Goal: Navigation & Orientation: Find specific page/section

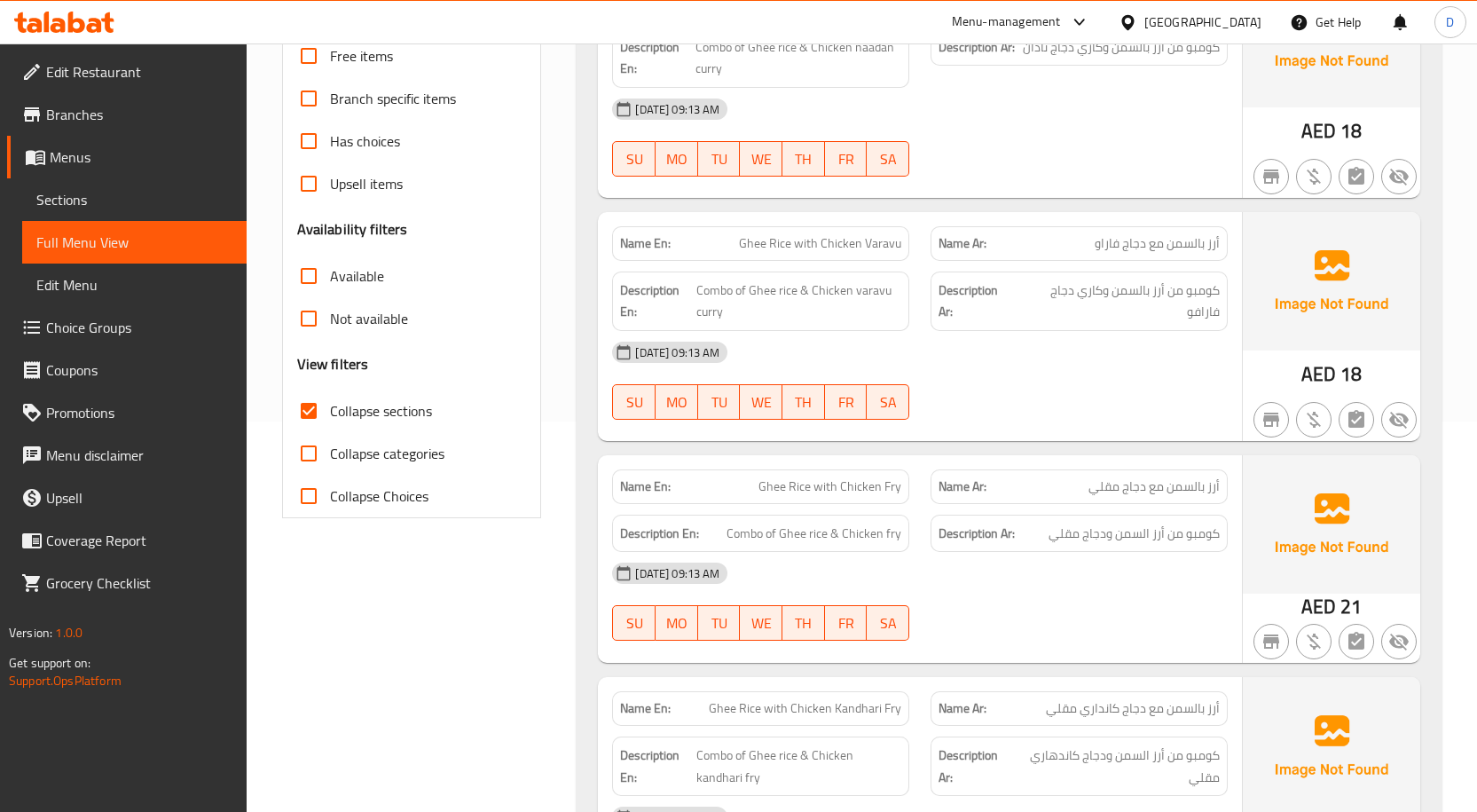
scroll to position [399, 0]
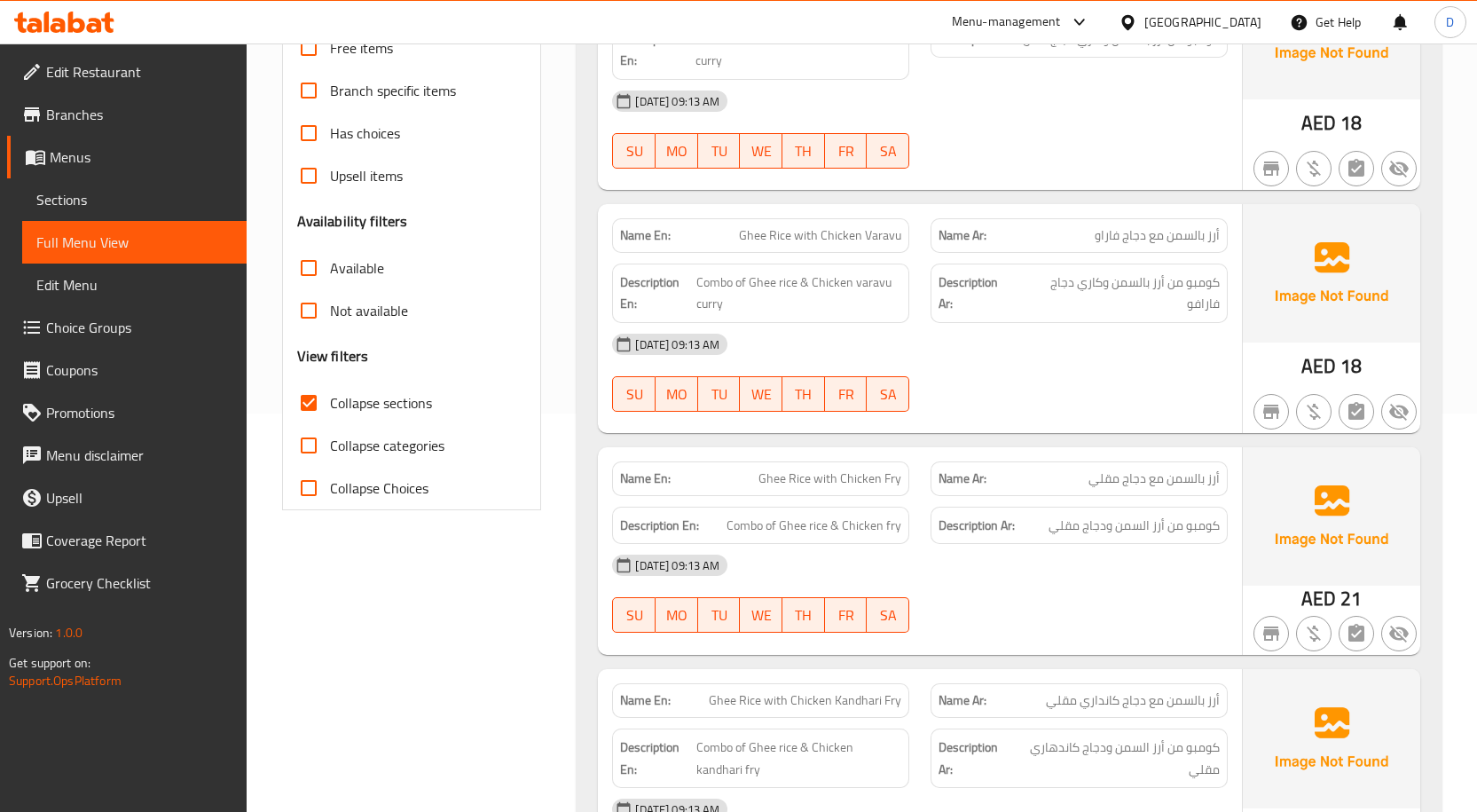
click at [341, 394] on span "Collapse sections" at bounding box center [381, 403] width 102 height 22
click at [330, 394] on input "Collapse sections" at bounding box center [308, 402] width 42 height 42
checkbox input "false"
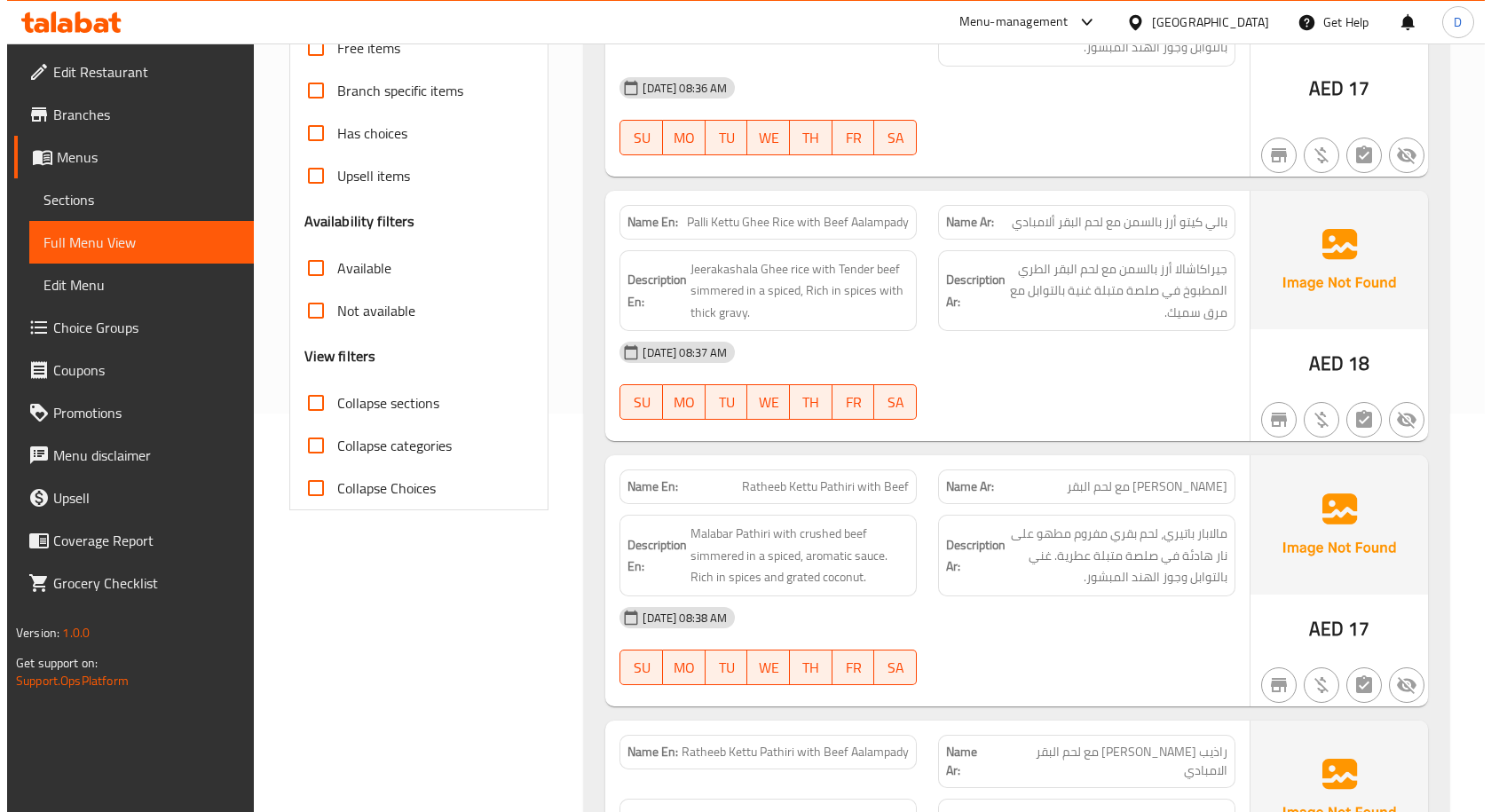
scroll to position [0, 0]
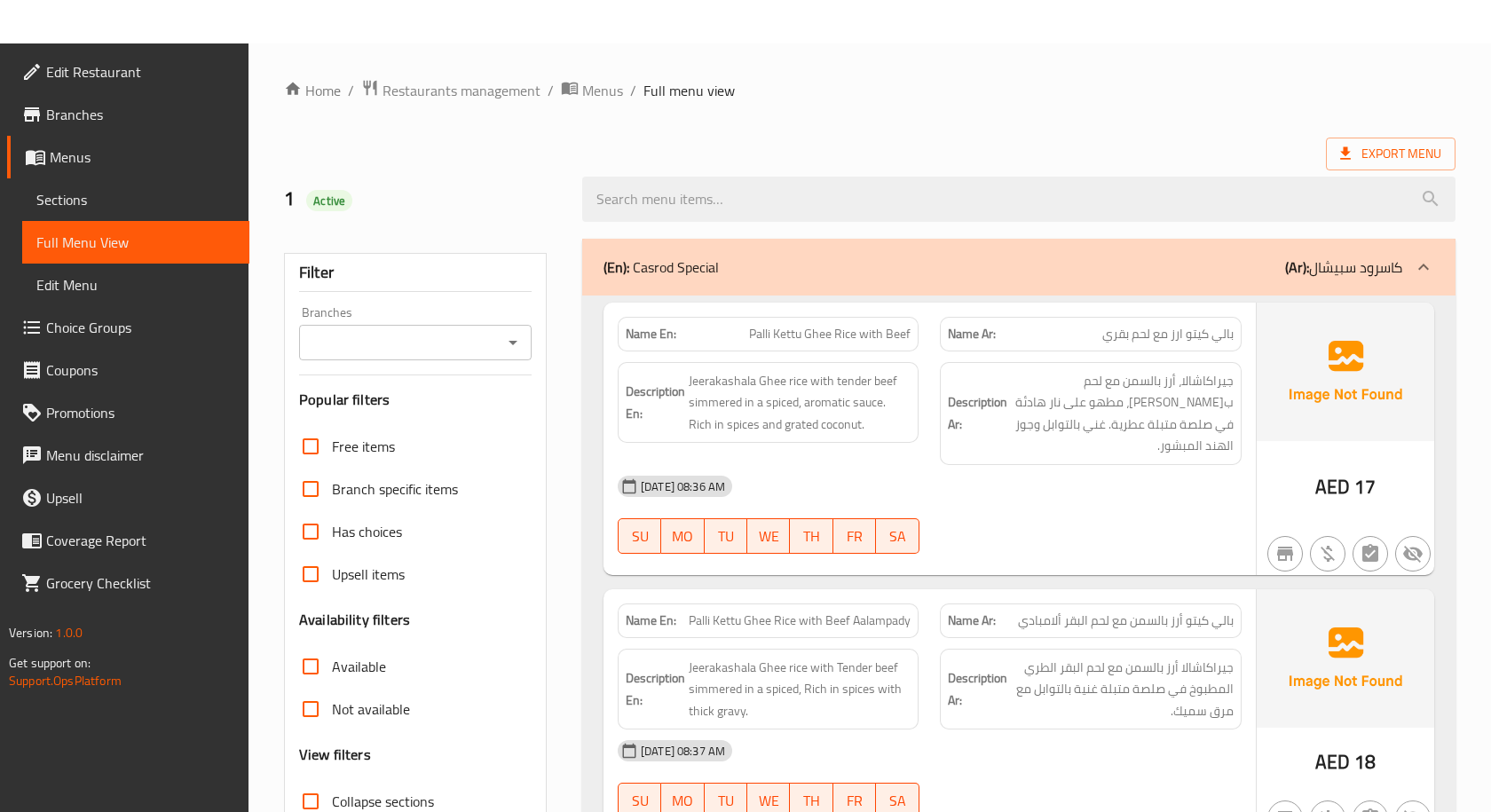
click at [84, 209] on span "Sections" at bounding box center [136, 200] width 199 height 22
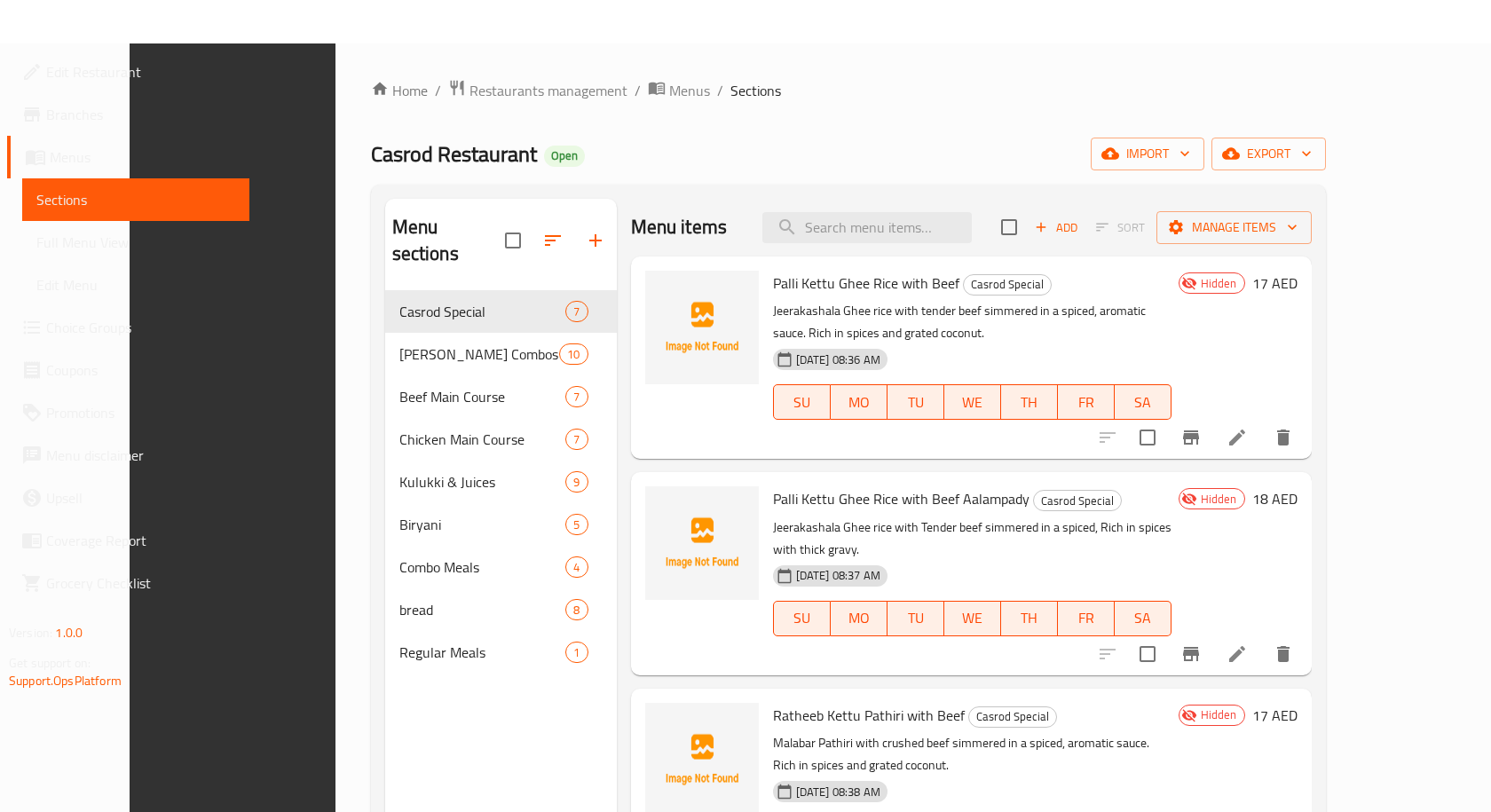
click at [133, 164] on span "Menus" at bounding box center [142, 157] width 185 height 22
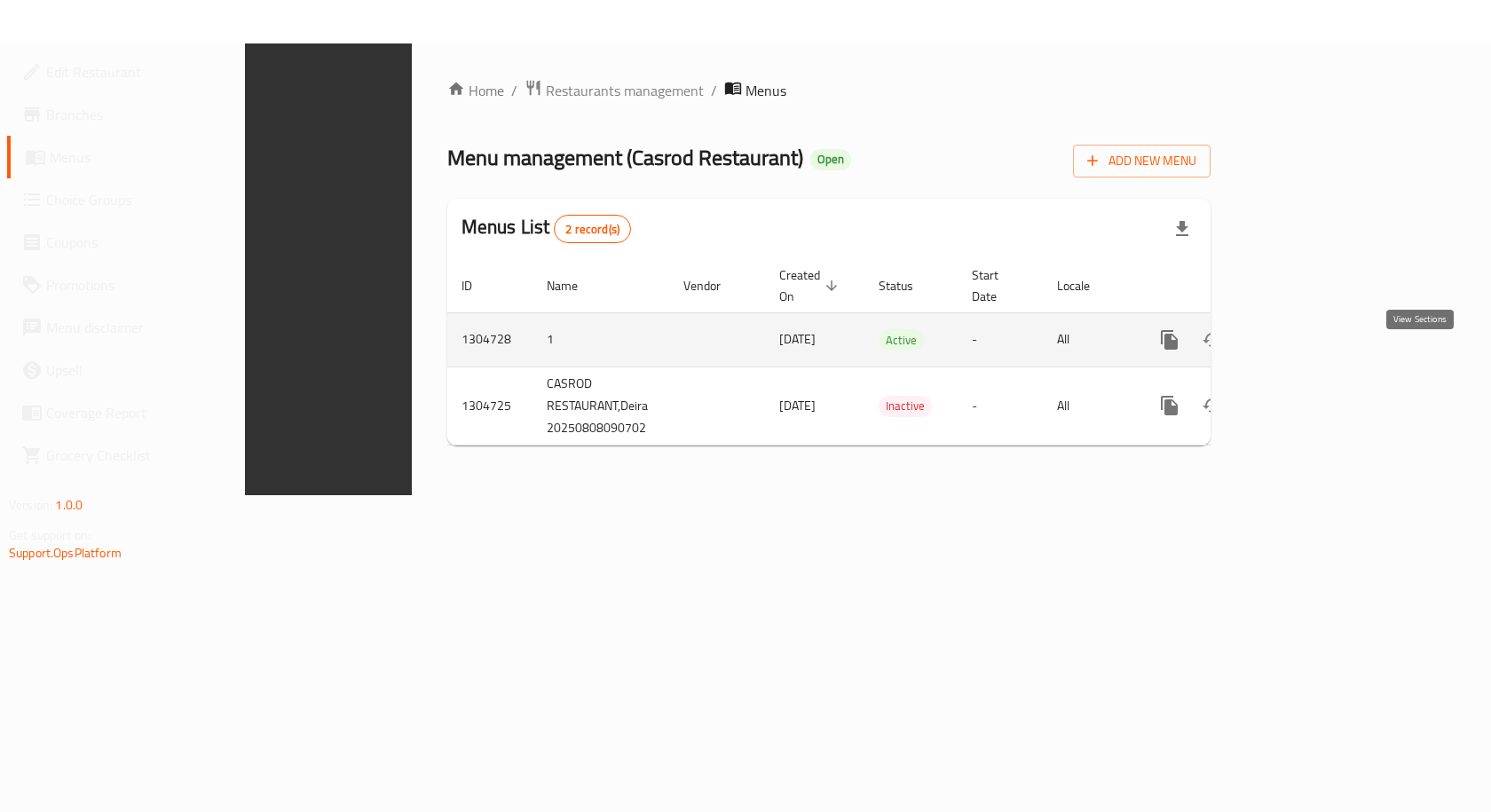
click at [1306, 332] on icon "enhanced table" at bounding box center [1297, 340] width 16 height 16
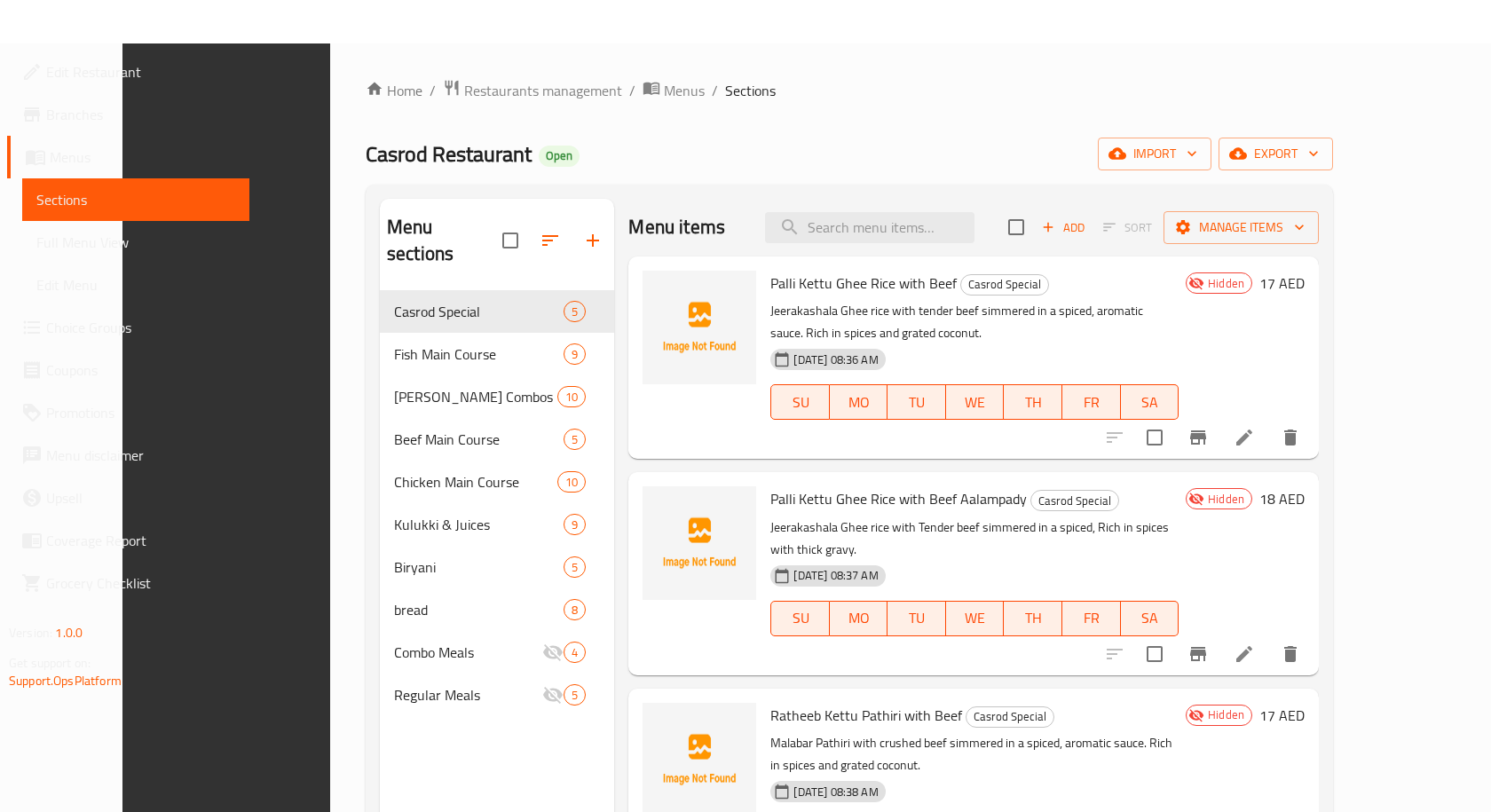
click at [56, 236] on span "Full Menu View" at bounding box center [136, 242] width 199 height 22
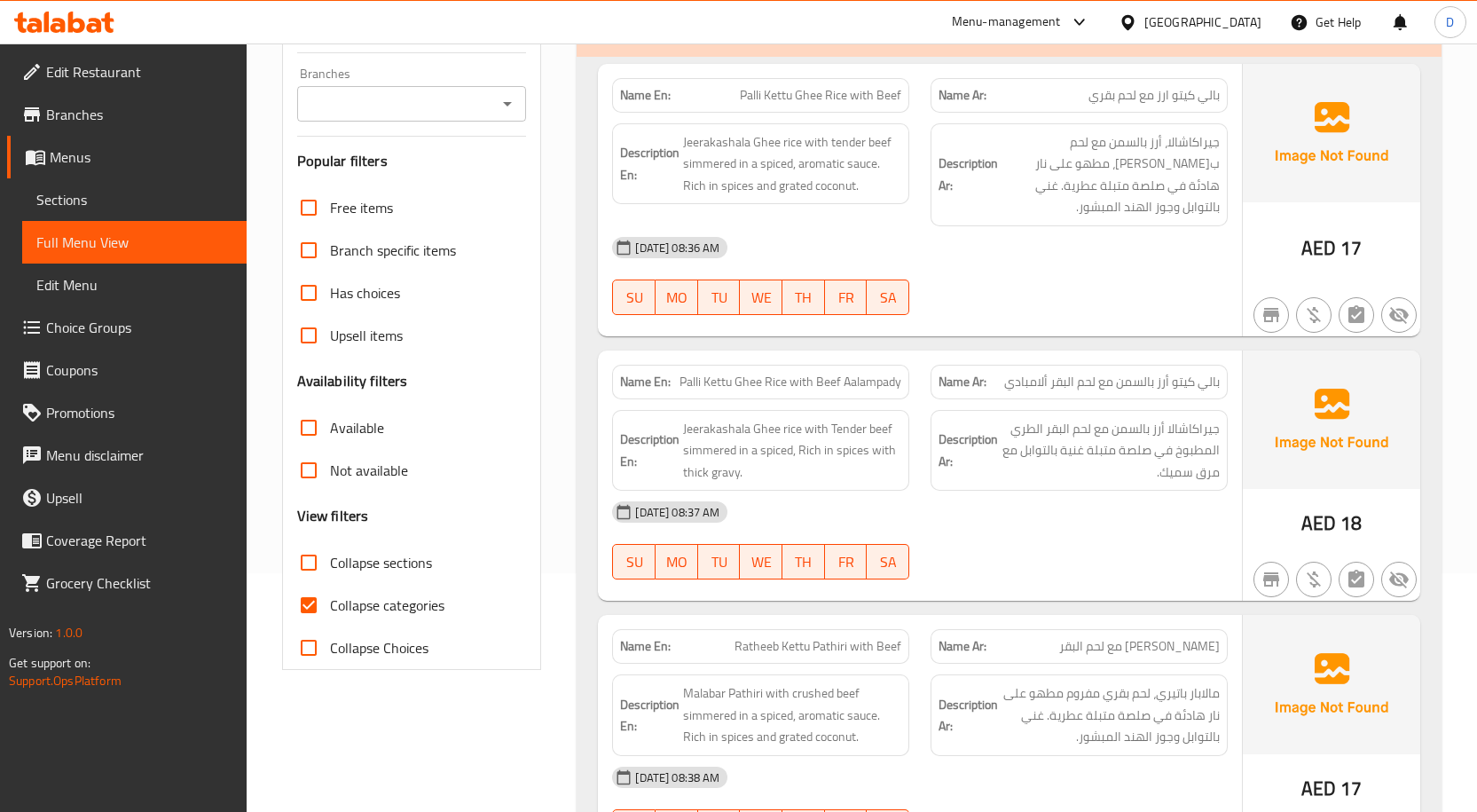
scroll to position [621, 0]
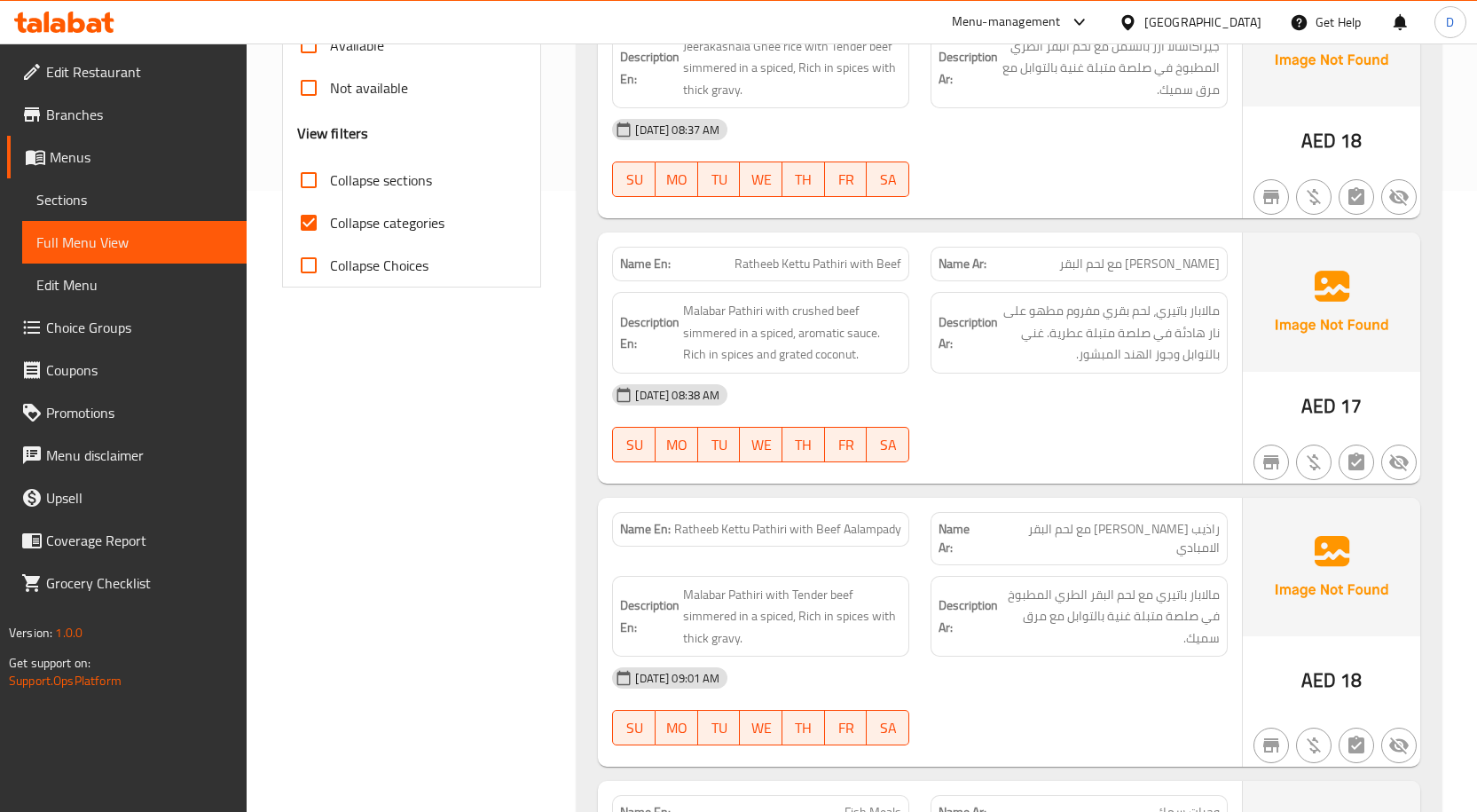
click at [415, 231] on span "Collapse categories" at bounding box center [387, 222] width 114 height 22
click at [330, 231] on input "Collapse categories" at bounding box center [308, 222] width 42 height 42
checkbox input "false"
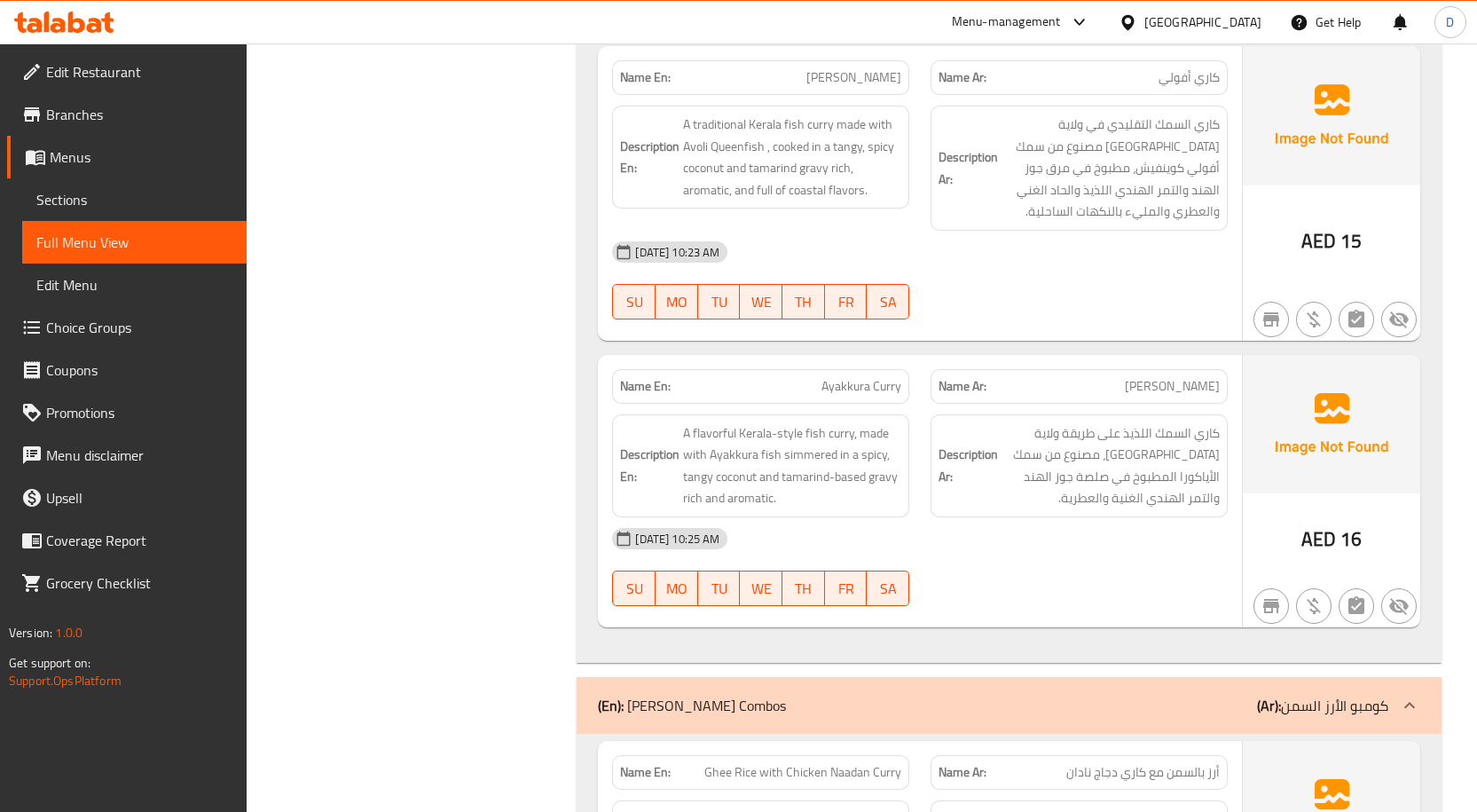
scroll to position [0, 0]
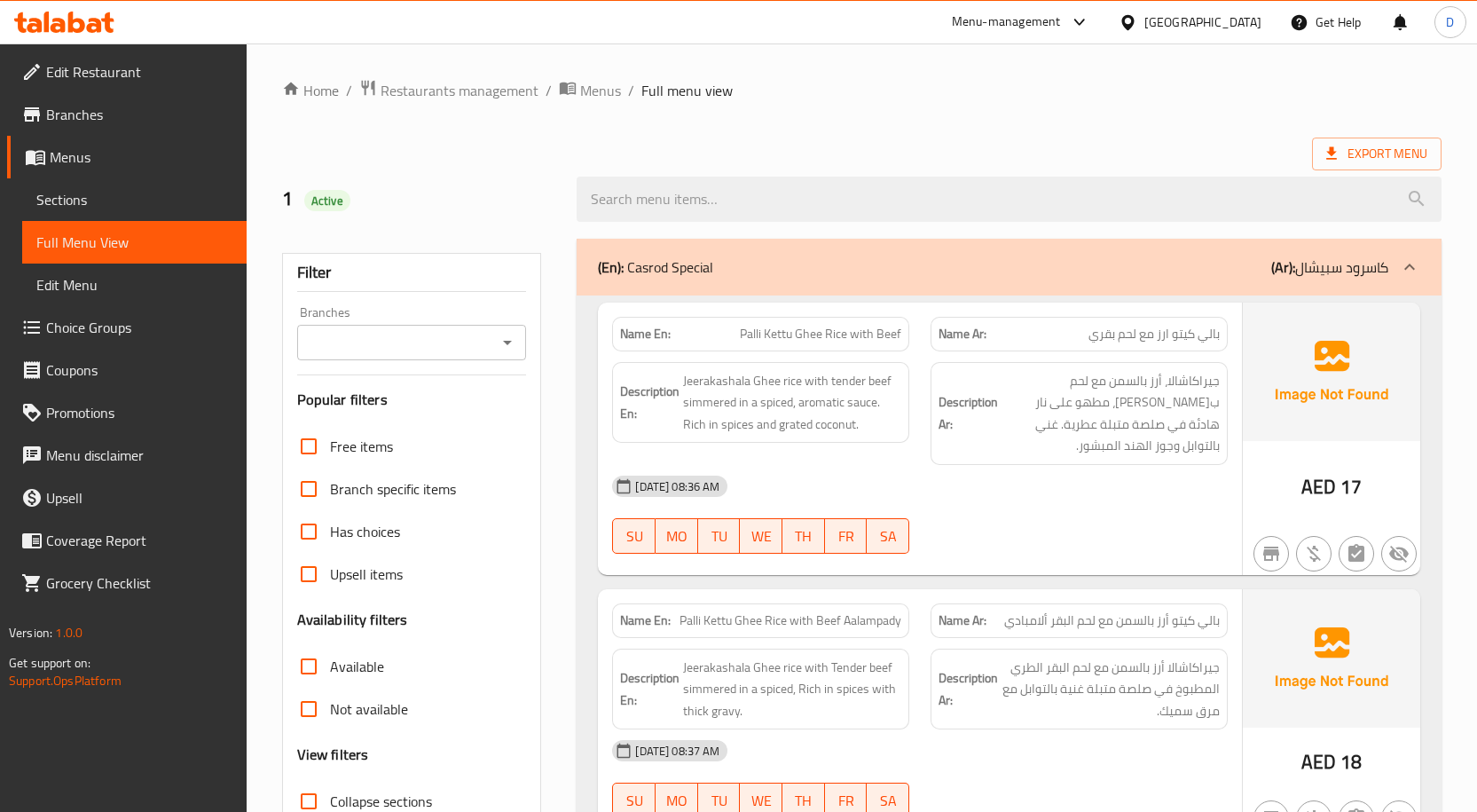
drag, startPoint x: 658, startPoint y: 406, endPoint x: 725, endPoint y: -77, distance: 487.6
click at [478, 86] on span "Restaurants management" at bounding box center [460, 91] width 158 height 22
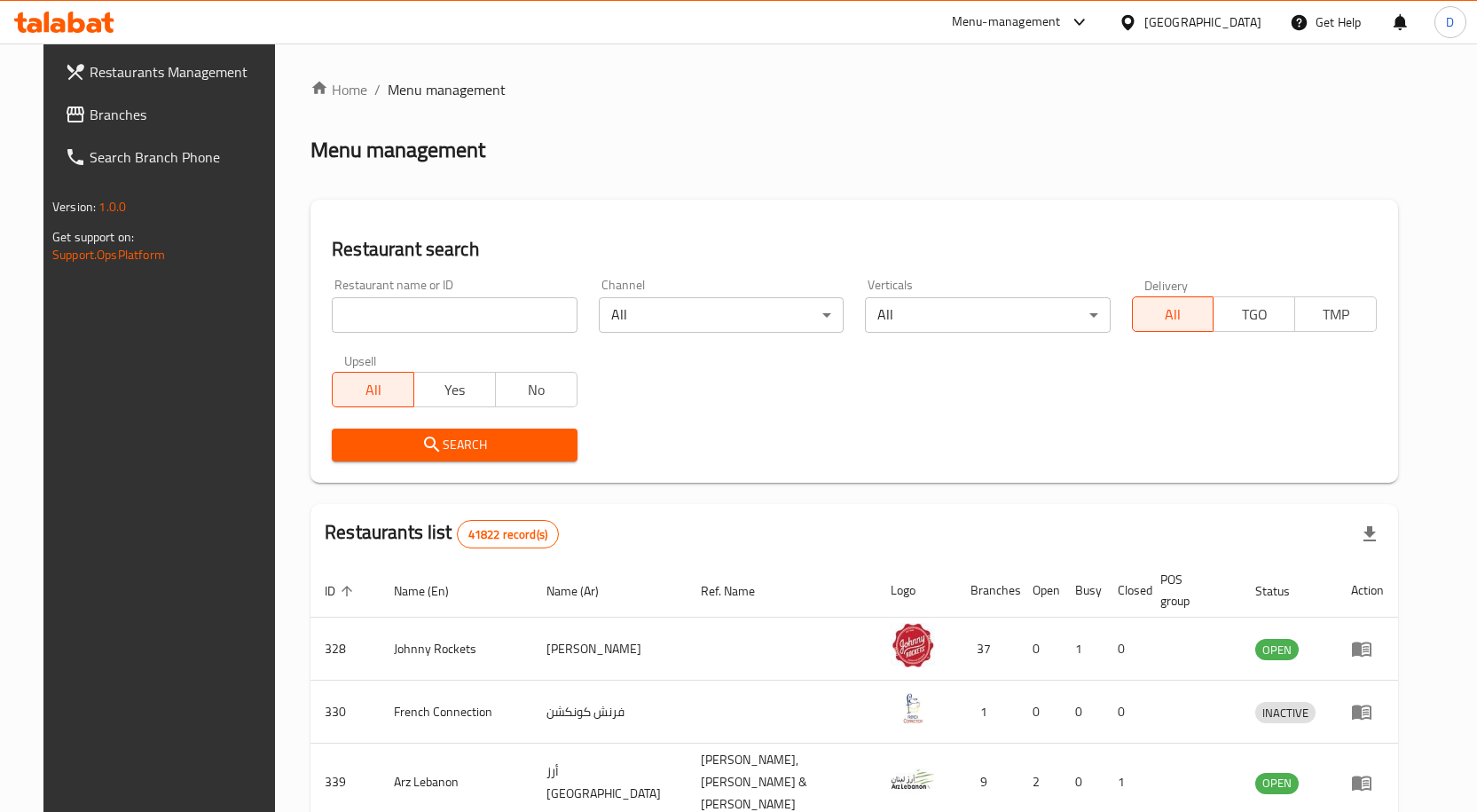
click at [94, 112] on span "Branches" at bounding box center [182, 114] width 186 height 22
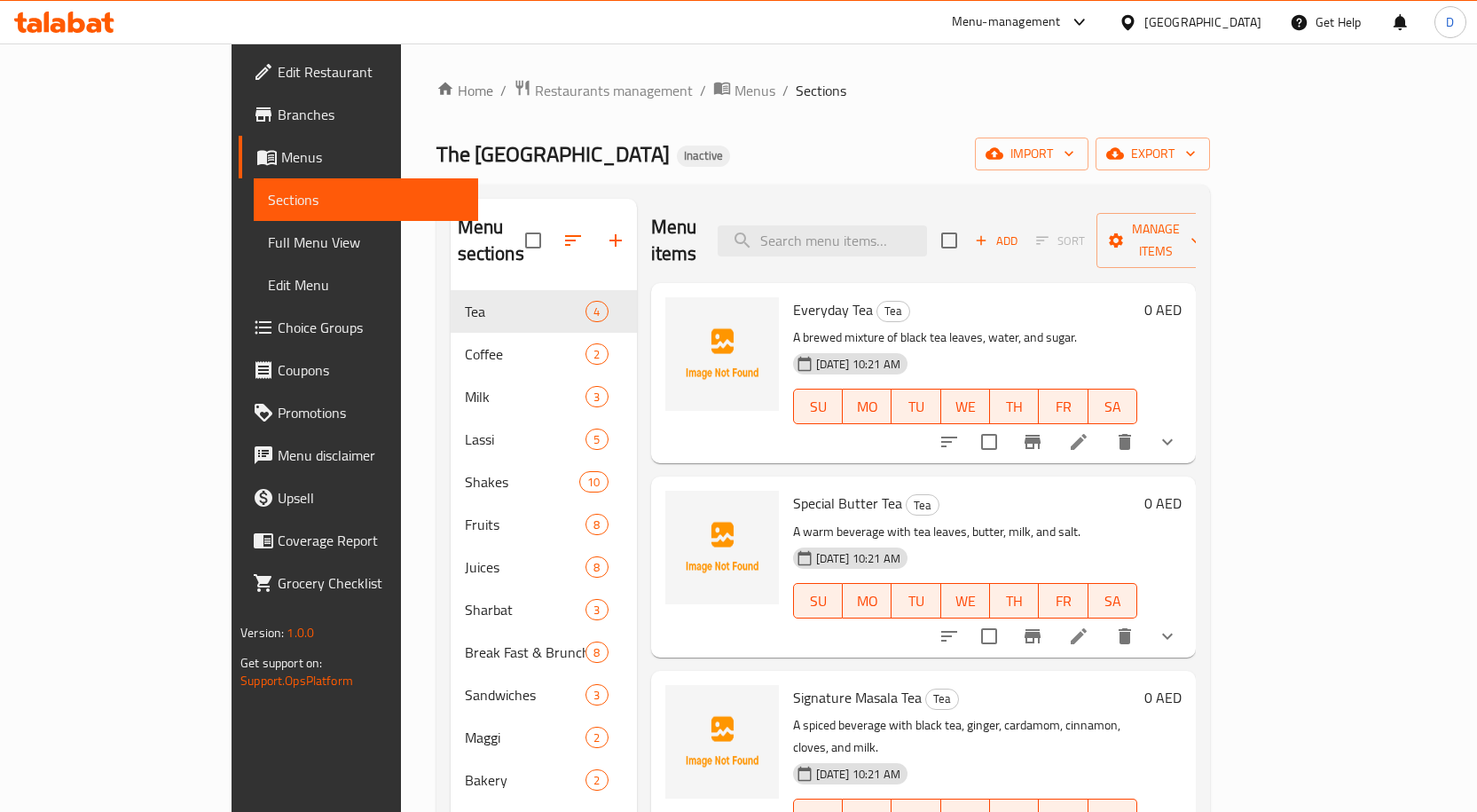
click at [268, 232] on span "Full Menu View" at bounding box center [365, 242] width 196 height 22
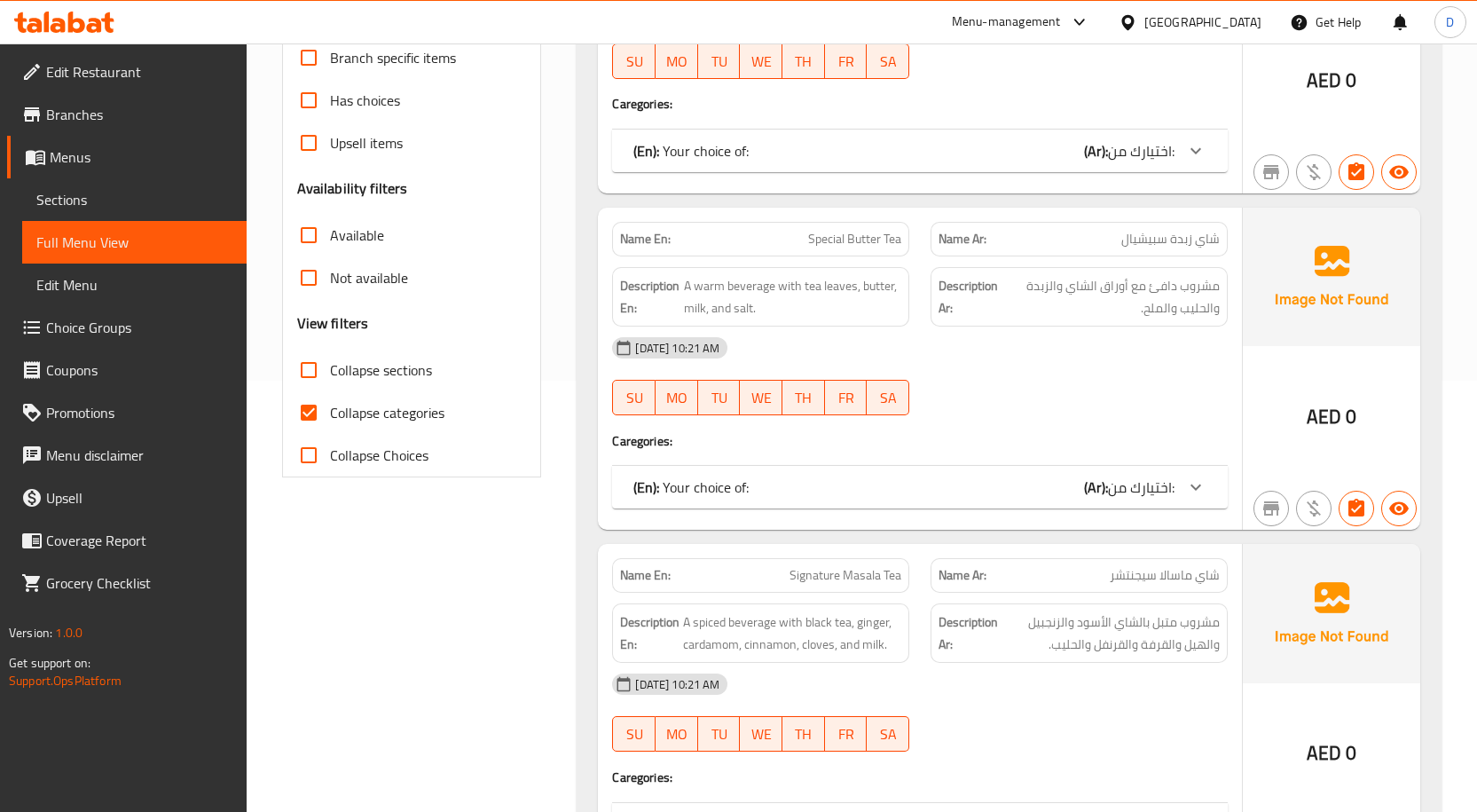
scroll to position [444, 0]
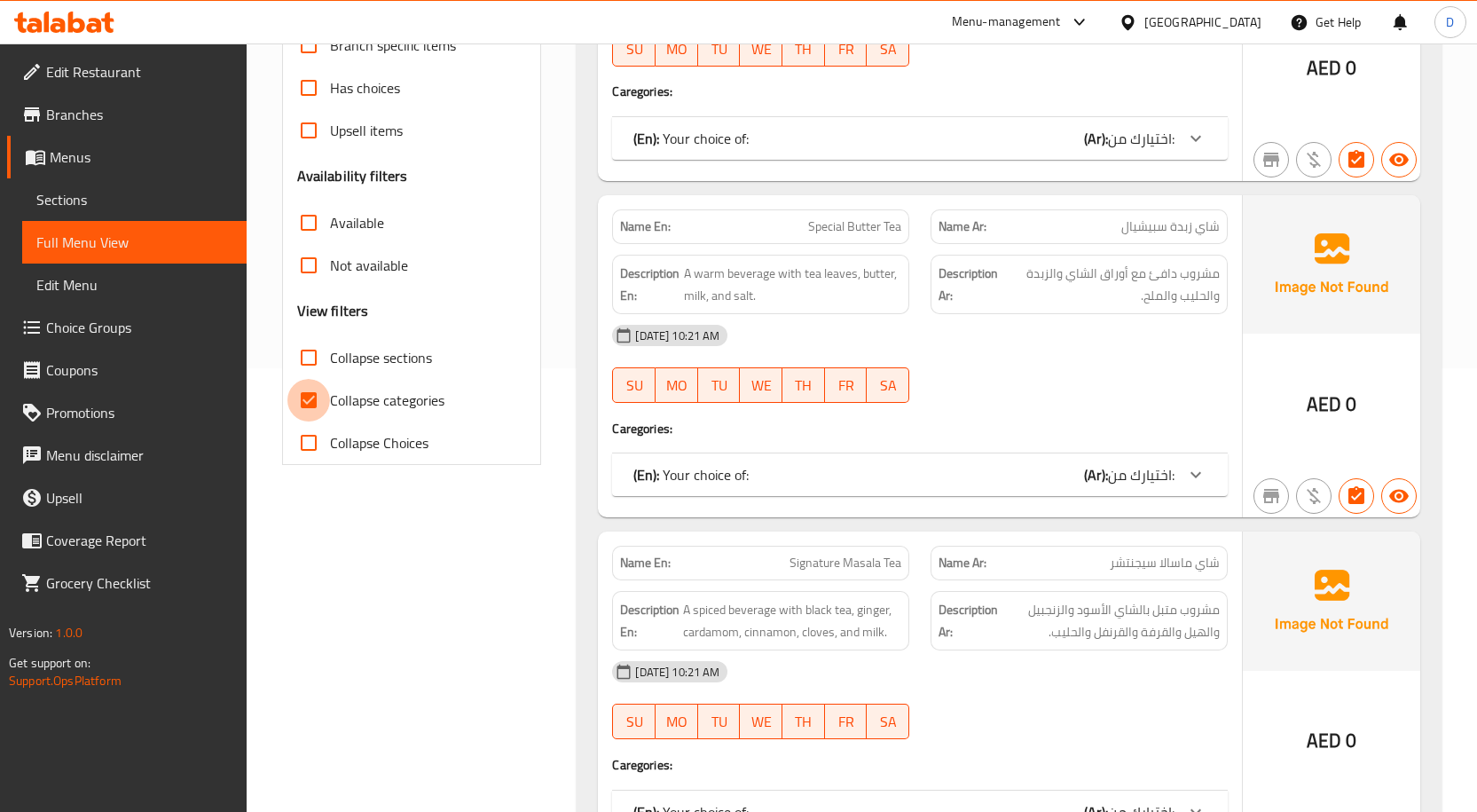
click at [318, 404] on input "Collapse categories" at bounding box center [308, 400] width 42 height 42
checkbox input "false"
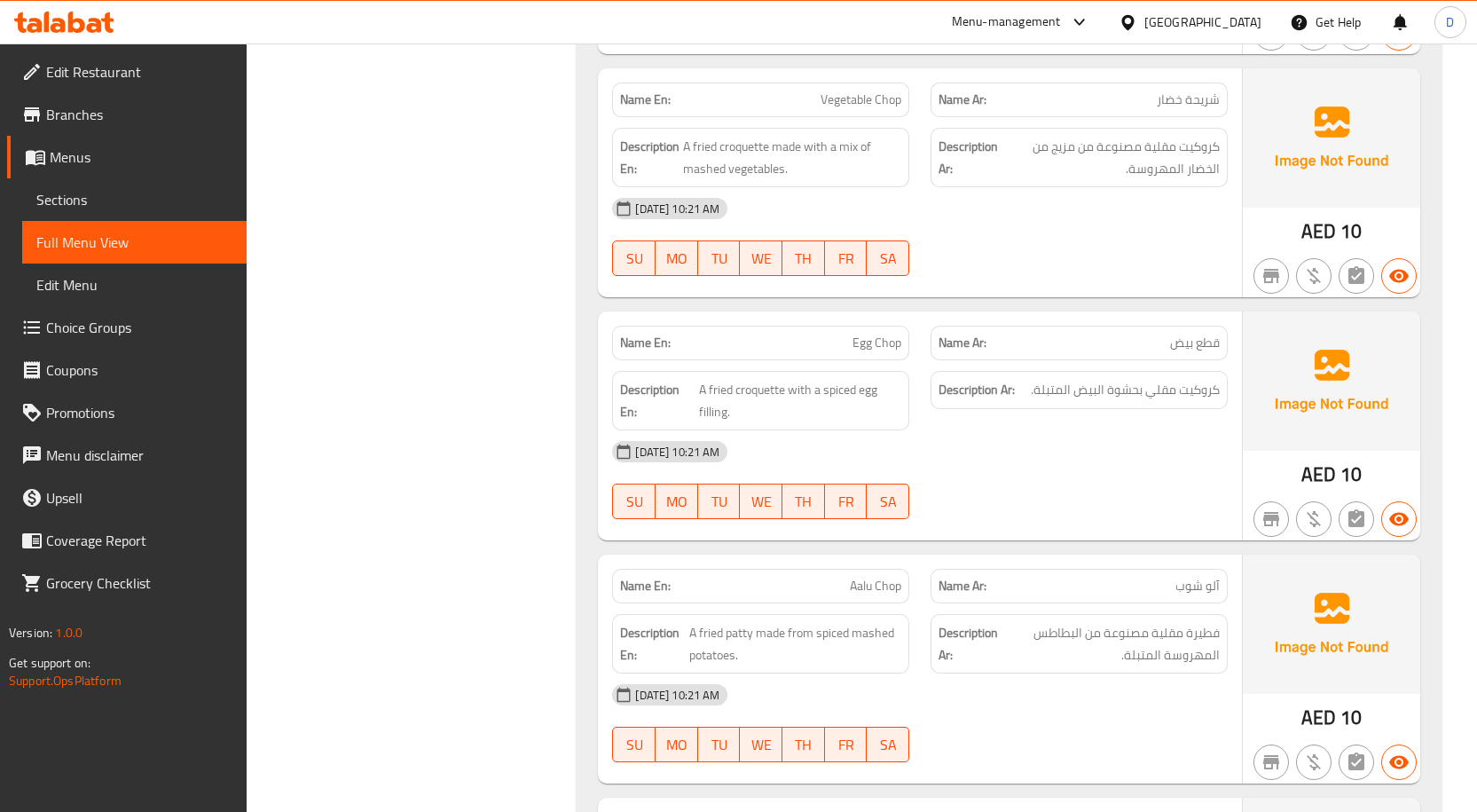
scroll to position [32321, 0]
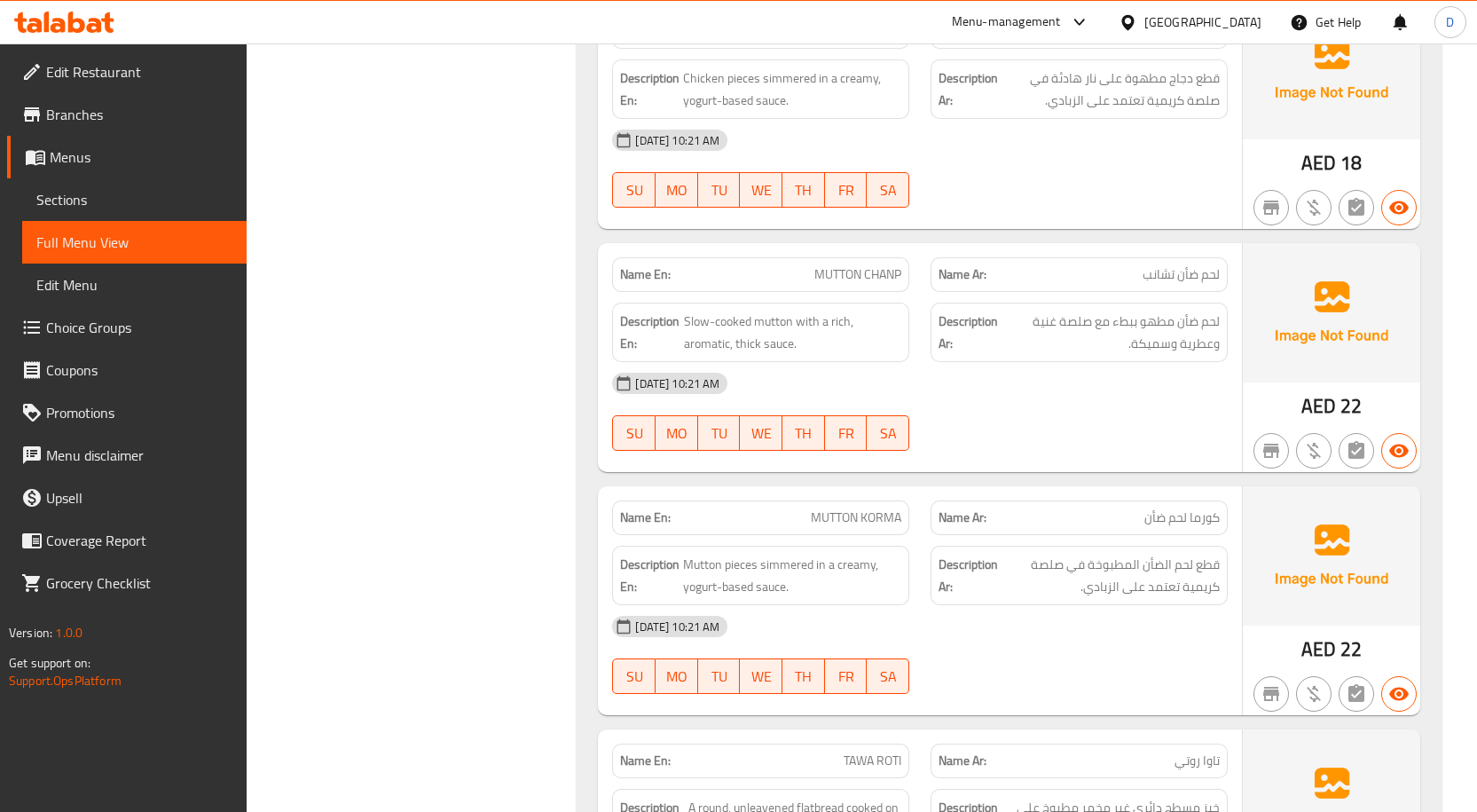
drag, startPoint x: 908, startPoint y: 444, endPoint x: 930, endPoint y: 530, distance: 88.8
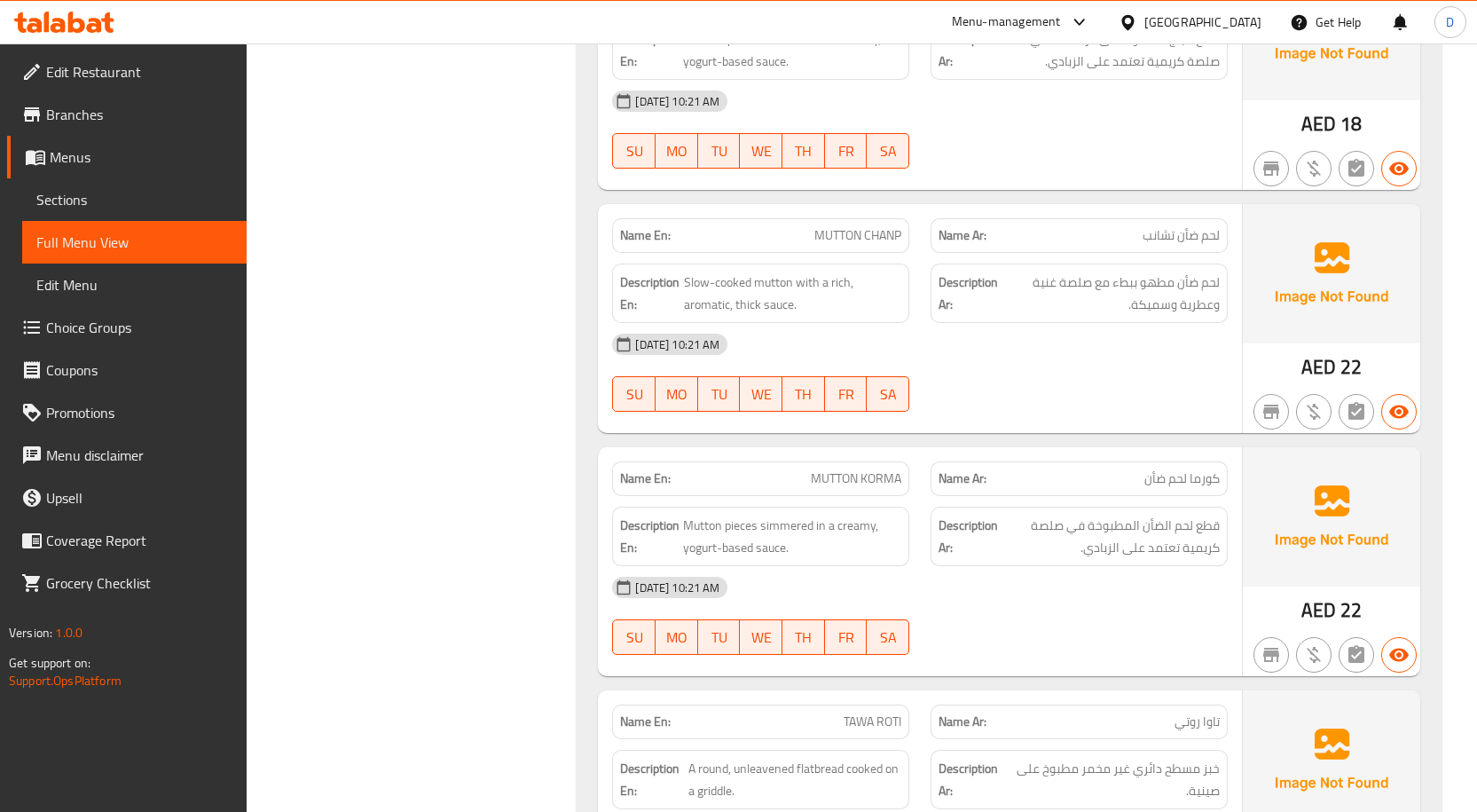
click at [102, 203] on span "Sections" at bounding box center [134, 200] width 196 height 22
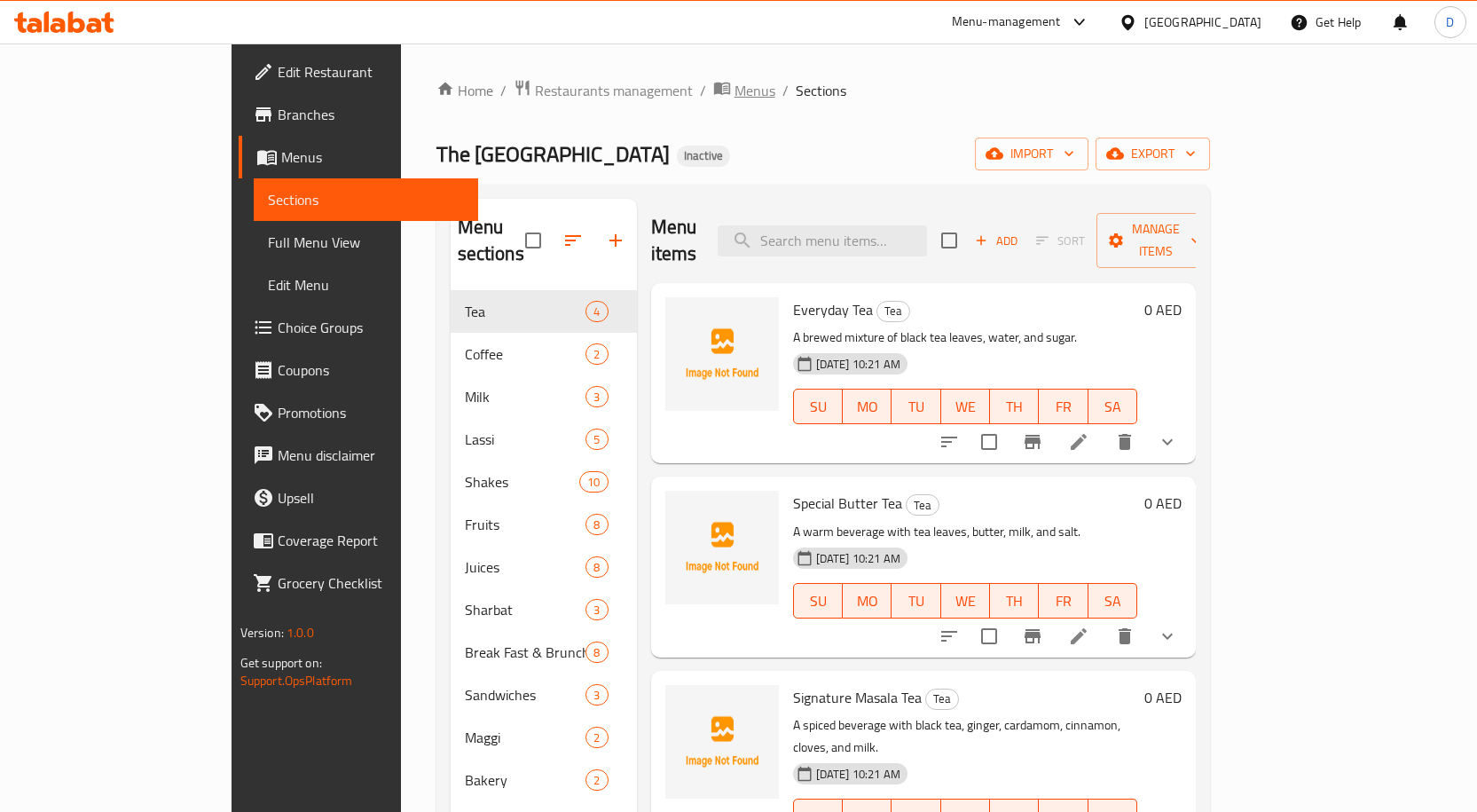
click at [735, 86] on span "Menus" at bounding box center [754, 91] width 40 height 22
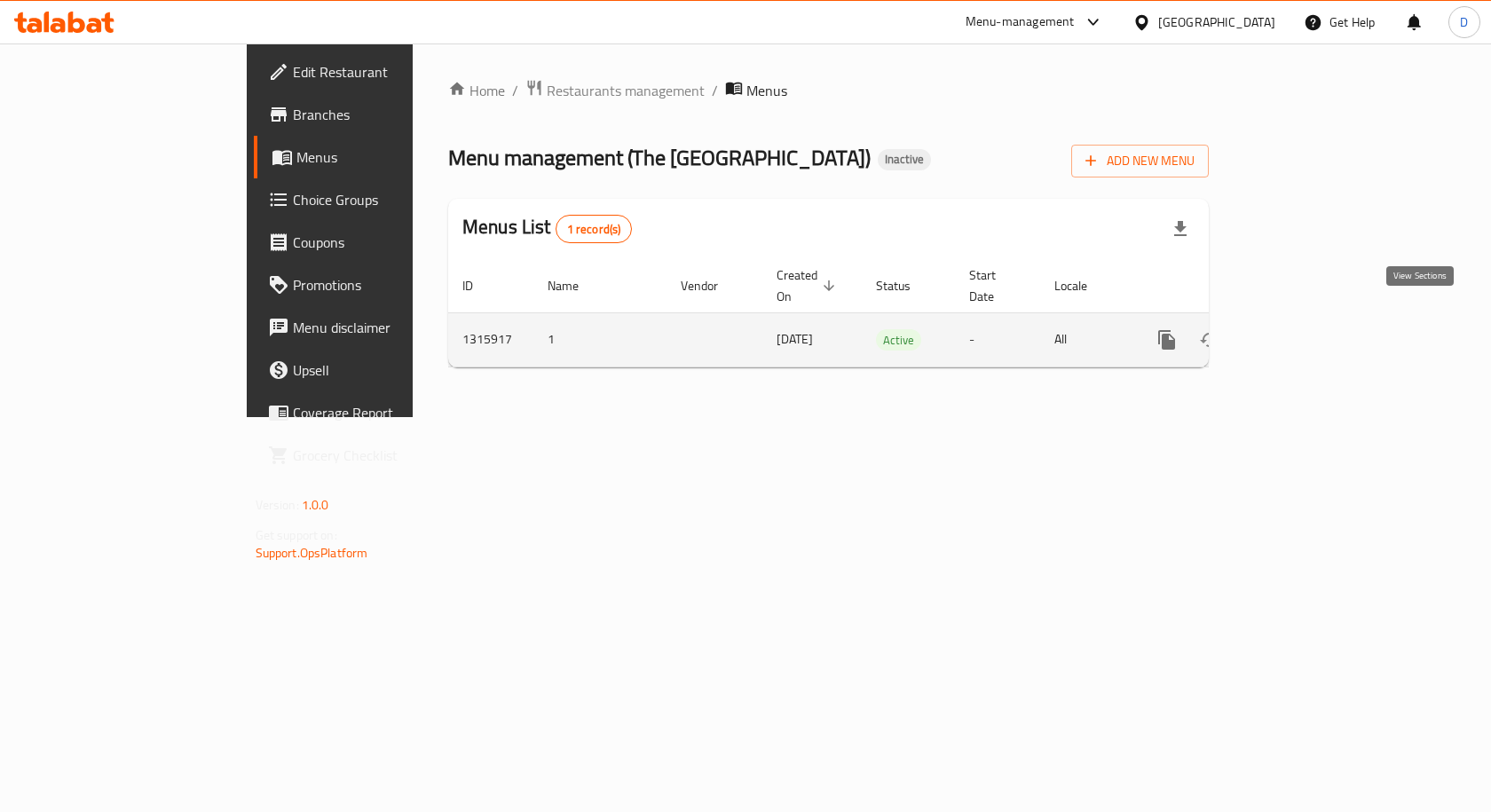
click at [1306, 329] on icon "enhanced table" at bounding box center [1295, 340] width 22 height 22
